Goal: Task Accomplishment & Management: Manage account settings

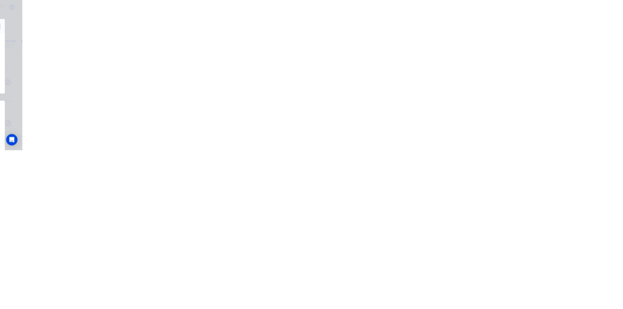
click at [133, 124] on button "Tracking" at bounding box center [86, 134] width 92 height 24
click at [387, 241] on icon "button" at bounding box center [385, 242] width 5 height 5
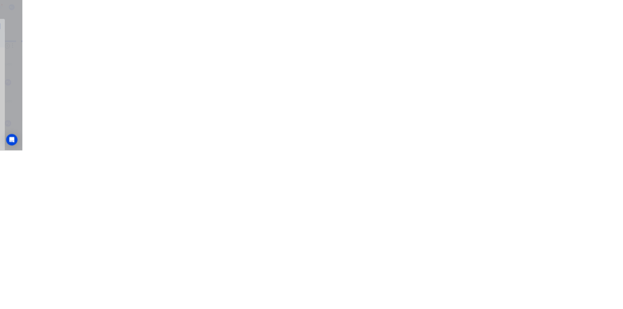
click at [240, 124] on input "text" at bounding box center [240, 124] width 2 height 10
click at [308, 154] on button "Clock Off" at bounding box center [281, 155] width 54 height 16
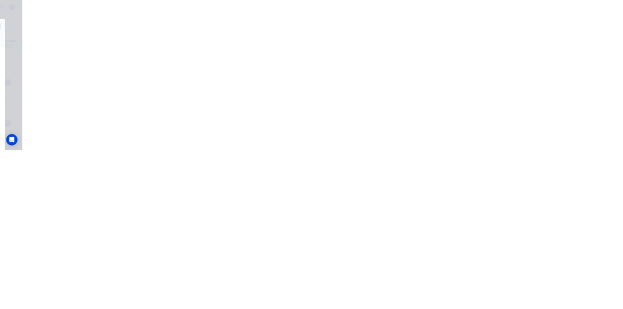
click at [521, 50] on button "Close" at bounding box center [503, 54] width 36 height 16
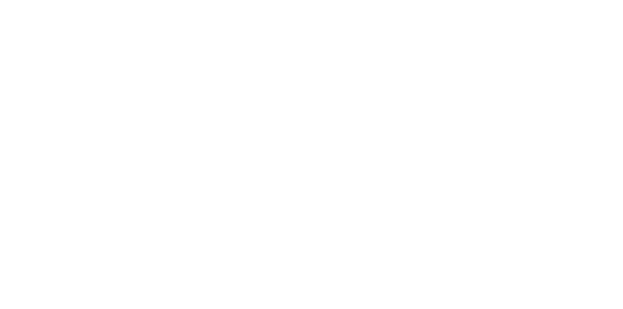
click at [102, 89] on div "Collaborate" at bounding box center [82, 85] width 38 height 9
click at [521, 53] on button "Close" at bounding box center [503, 54] width 36 height 16
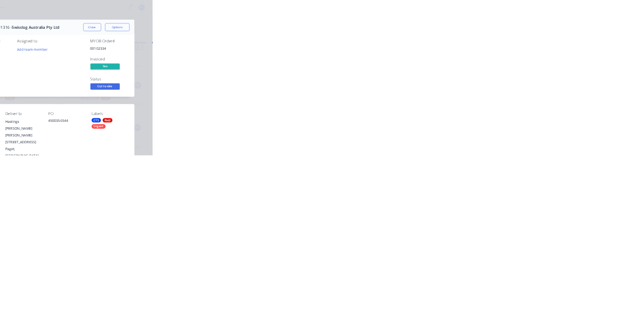
scroll to position [0, 0]
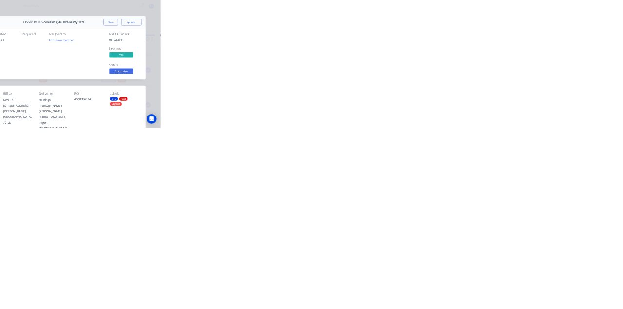
click at [102, 85] on div "Collaborate" at bounding box center [82, 85] width 38 height 9
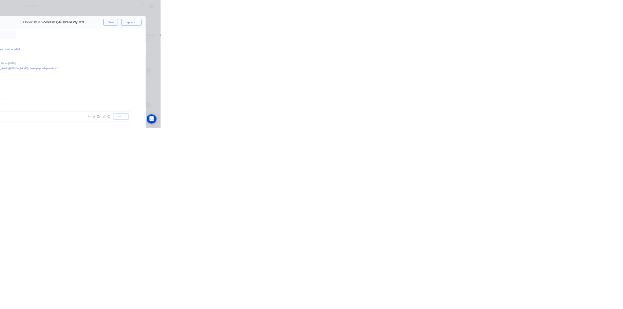
click at [90, 135] on div "Tracking" at bounding box center [76, 133] width 27 height 9
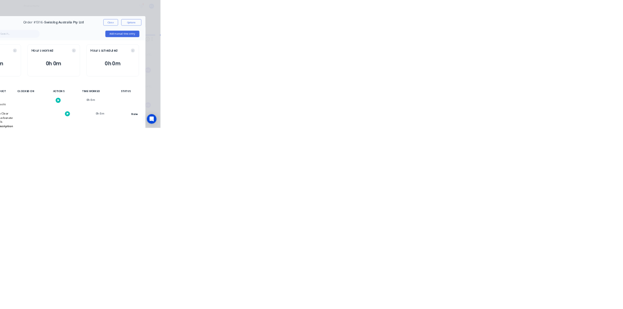
click at [521, 53] on button "Close" at bounding box center [503, 54] width 36 height 16
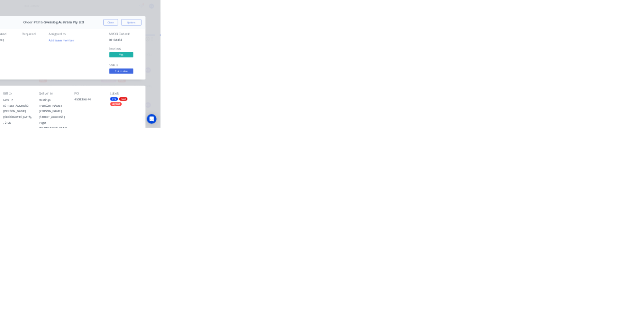
click at [58, 87] on icon at bounding box center [55, 87] width 7 height 6
